Goal: Task Accomplishment & Management: Manage account settings

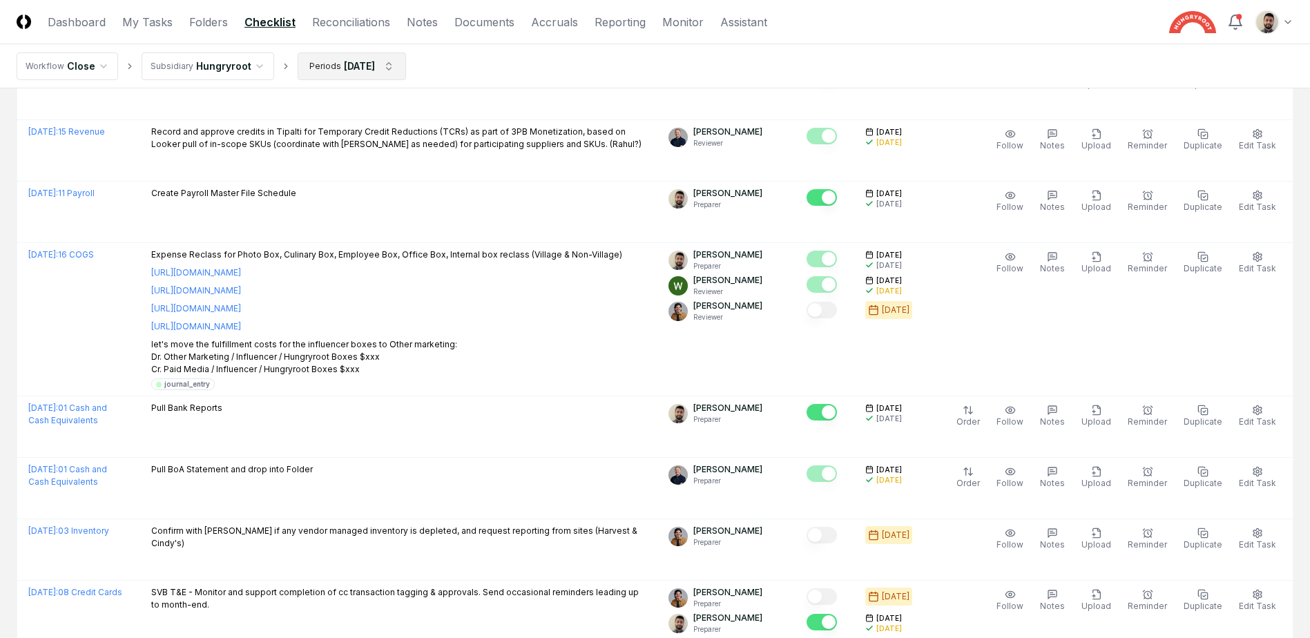
scroll to position [957, 0]
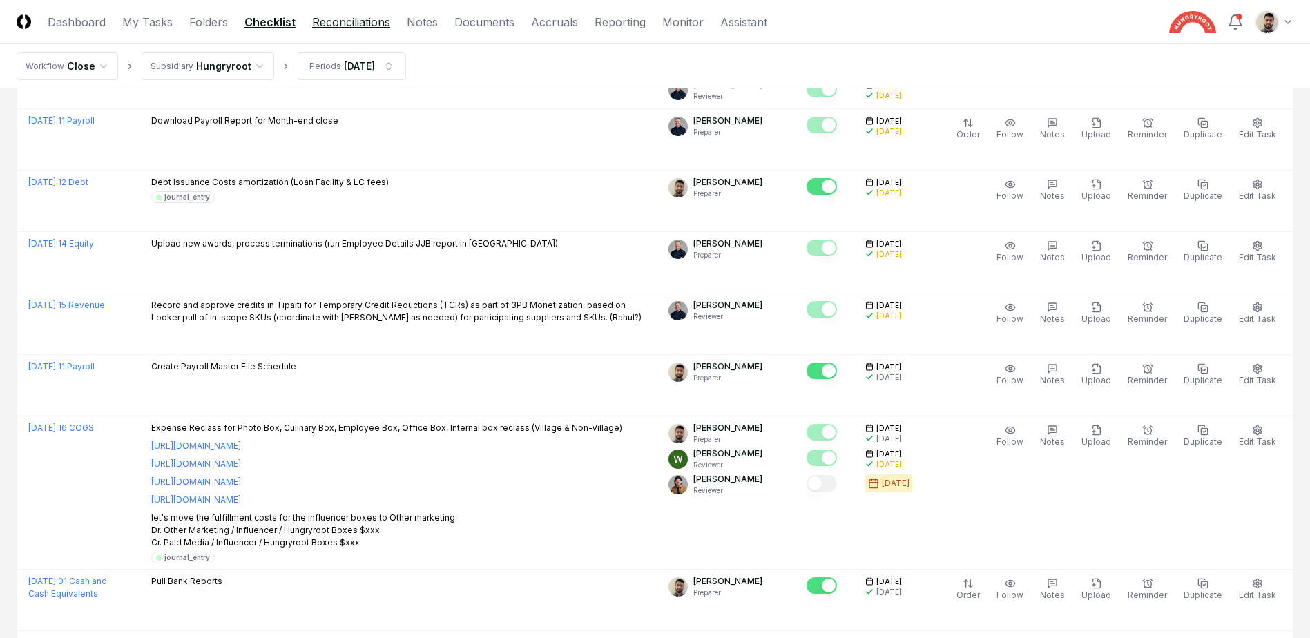
click at [331, 26] on link "Reconciliations" at bounding box center [351, 22] width 78 height 17
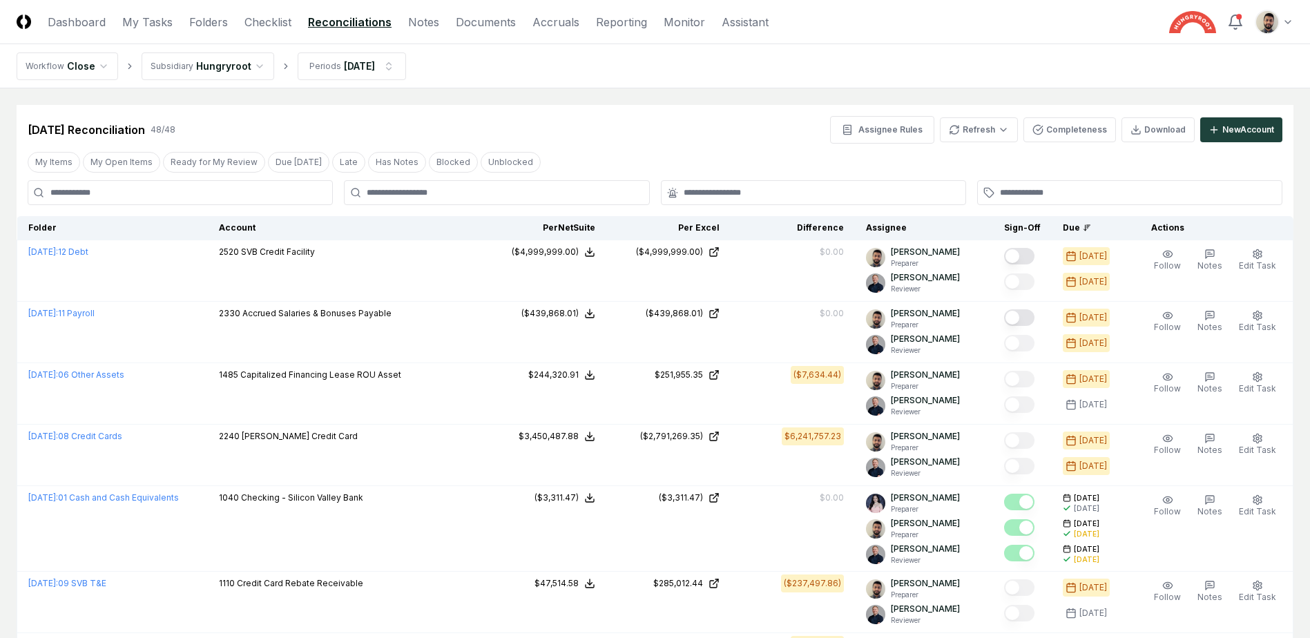
click at [408, 185] on div at bounding box center [496, 192] width 305 height 25
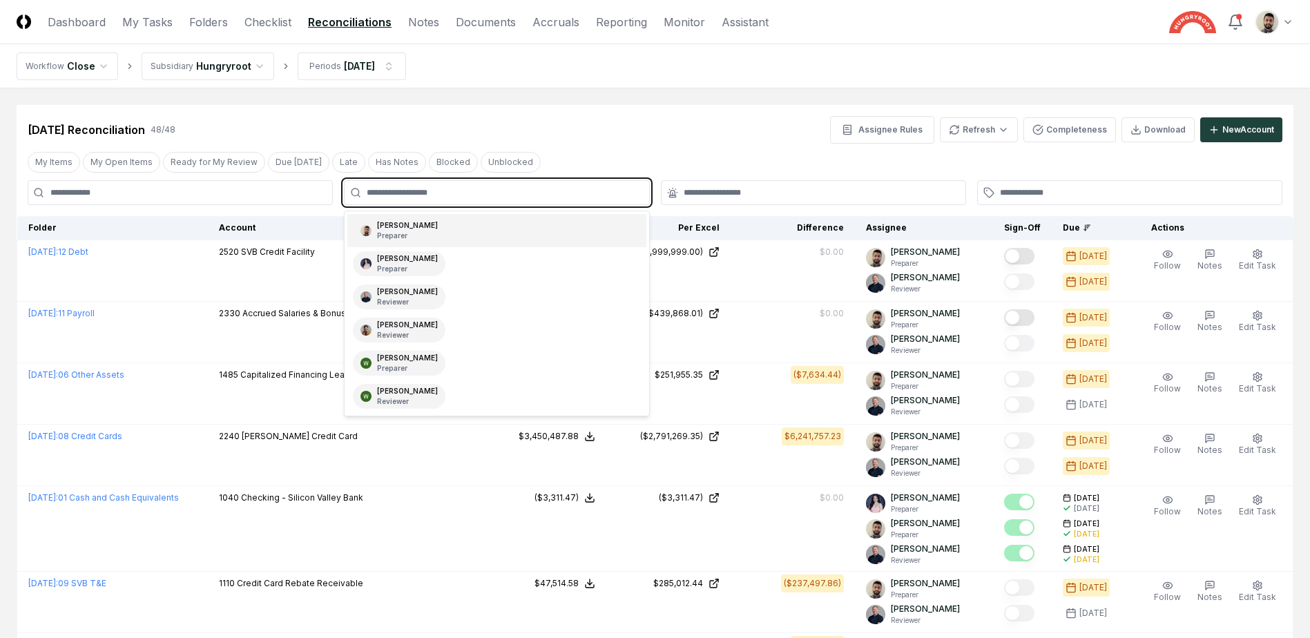
click at [407, 193] on input "text" at bounding box center [503, 192] width 273 height 12
click at [407, 233] on p "Preparer" at bounding box center [407, 236] width 61 height 10
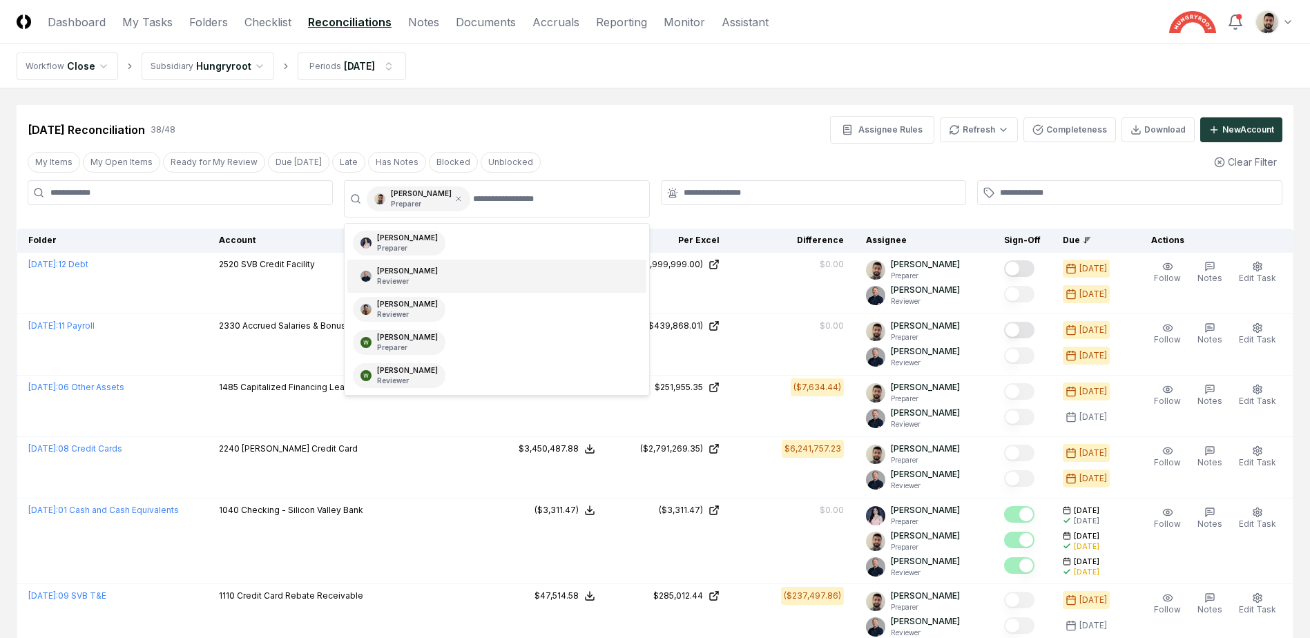
click at [791, 127] on div "[DATE] Reconciliation 38 / 48 Assignee Rules Refresh Completeness Download New …" at bounding box center [655, 130] width 1254 height 28
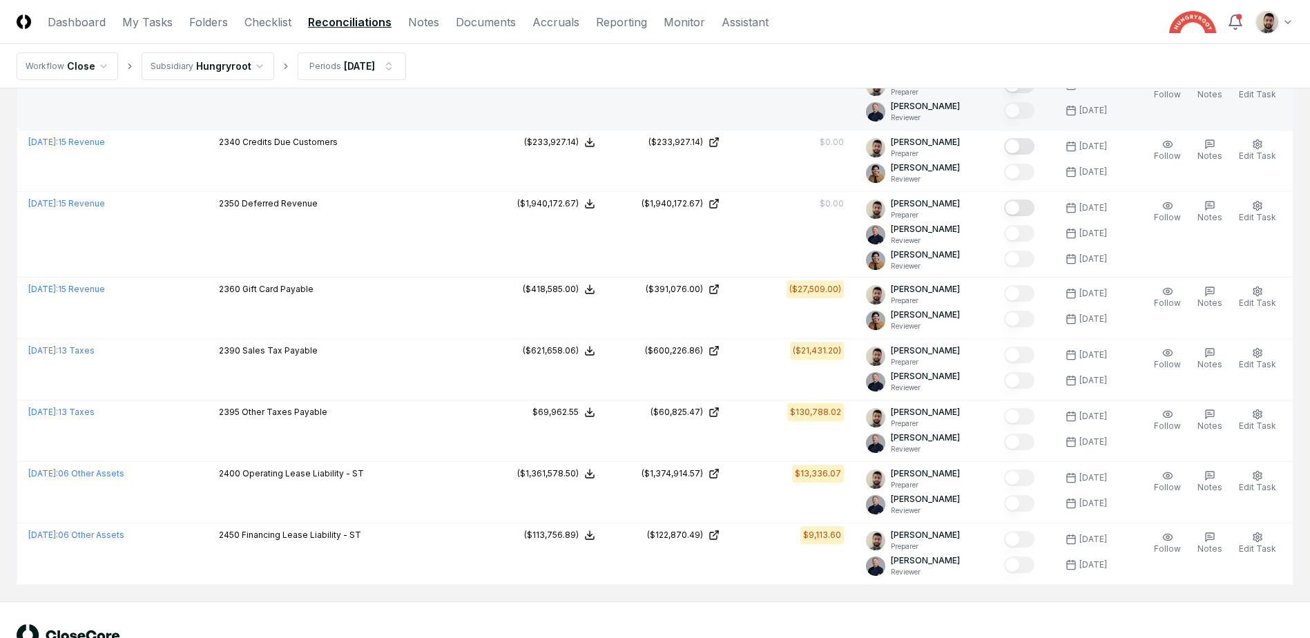
scroll to position [2266, 0]
